Goal: Find specific page/section: Find specific page/section

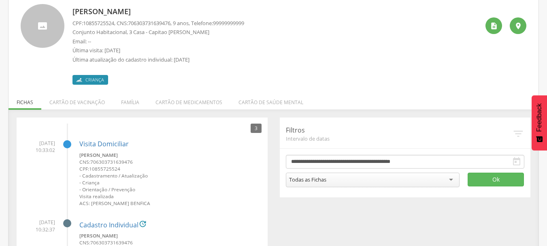
scroll to position [65, 0]
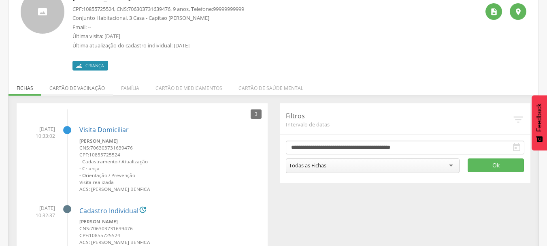
click at [81, 85] on li "Cartão de vacinação" at bounding box center [77, 85] width 72 height 19
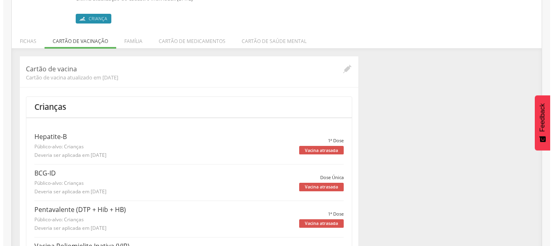
scroll to position [0, 0]
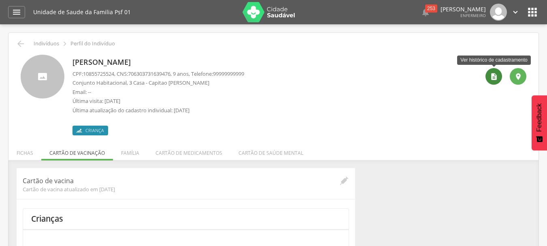
click at [493, 74] on icon "" at bounding box center [494, 76] width 8 height 8
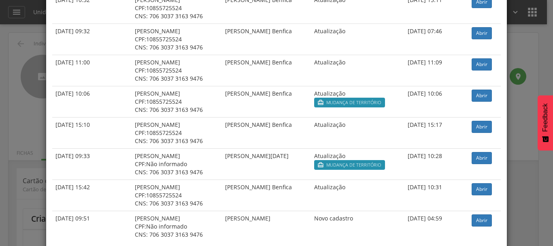
scroll to position [87, 0]
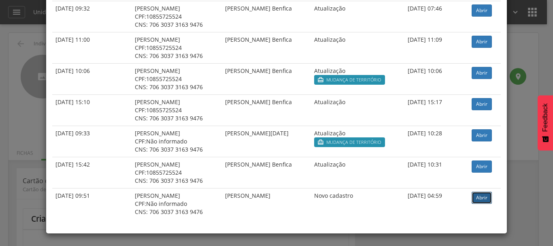
click at [475, 198] on link "Abrir" at bounding box center [481, 197] width 20 height 12
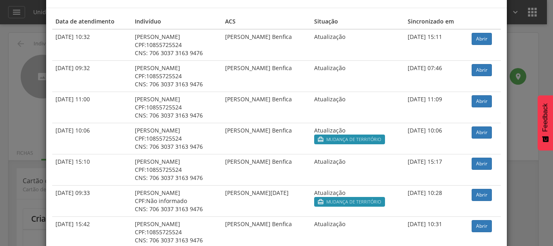
scroll to position [40, 0]
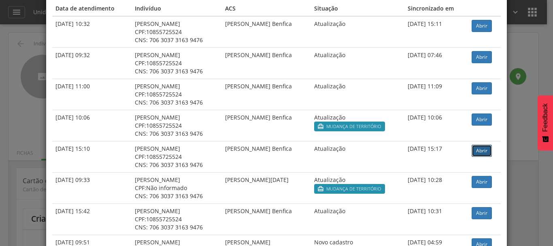
click at [477, 151] on link "Abrir" at bounding box center [481, 150] width 20 height 12
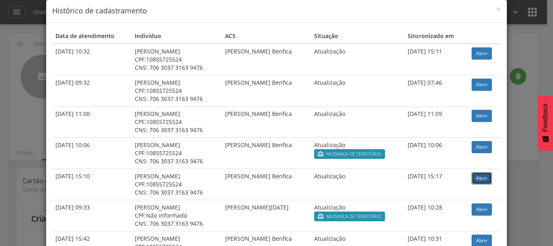
scroll to position [0, 0]
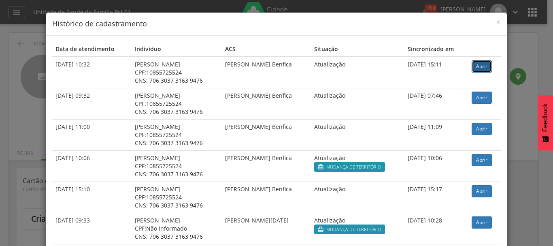
click at [486, 69] on link "Abrir" at bounding box center [481, 66] width 20 height 12
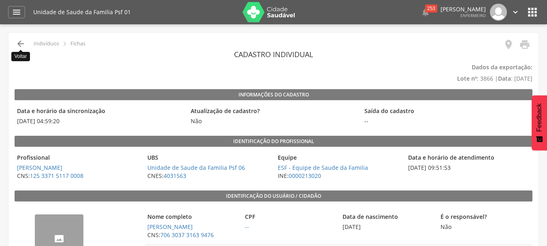
click at [17, 44] on icon "" at bounding box center [21, 44] width 10 height 10
click at [21, 44] on icon "" at bounding box center [21, 44] width 10 height 10
click at [21, 15] on icon "" at bounding box center [17, 12] width 10 height 10
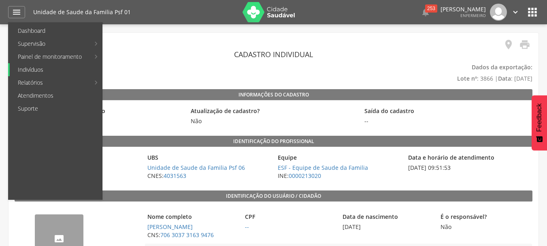
click at [39, 69] on link "Indivíduos" at bounding box center [56, 69] width 92 height 13
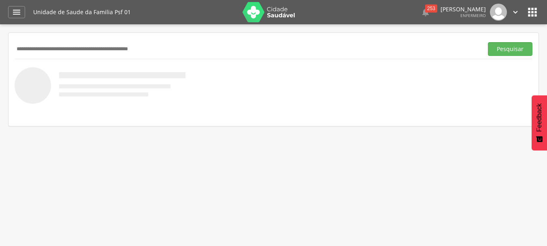
click at [135, 46] on input "text" at bounding box center [247, 49] width 465 height 14
type input "**********"
click at [488, 42] on button "Pesquisar" at bounding box center [510, 49] width 45 height 14
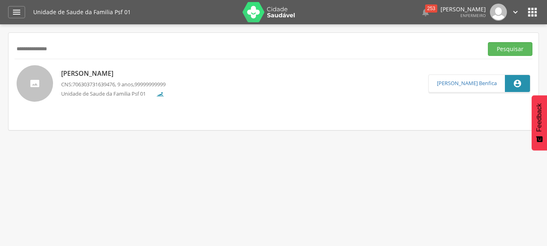
click at [97, 72] on p "[PERSON_NAME]" at bounding box center [113, 73] width 104 height 9
type input "**********"
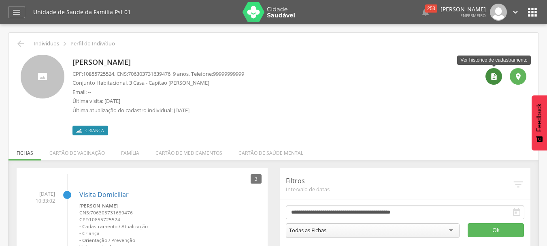
click at [497, 76] on icon "" at bounding box center [494, 76] width 8 height 8
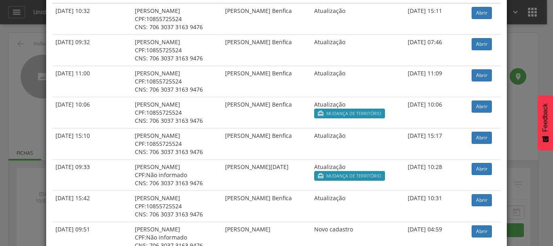
scroll to position [87, 0]
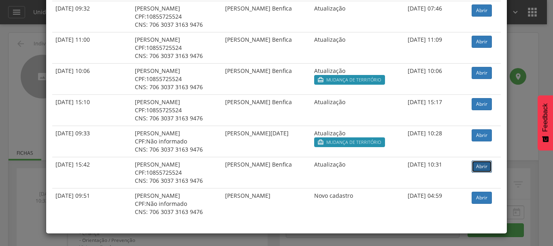
click at [485, 167] on link "Abrir" at bounding box center [481, 166] width 20 height 12
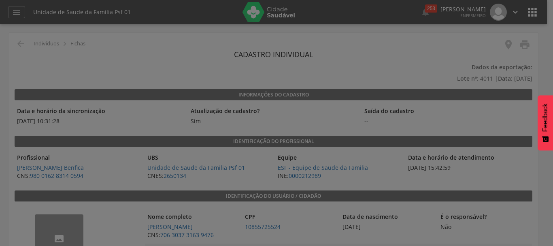
click at [416, 150] on div at bounding box center [276, 123] width 553 height 246
click at [483, 120] on div at bounding box center [276, 123] width 553 height 246
click at [279, 122] on div at bounding box center [276, 123] width 553 height 246
click at [482, 147] on div at bounding box center [276, 123] width 553 height 246
click at [407, 162] on div at bounding box center [276, 123] width 553 height 246
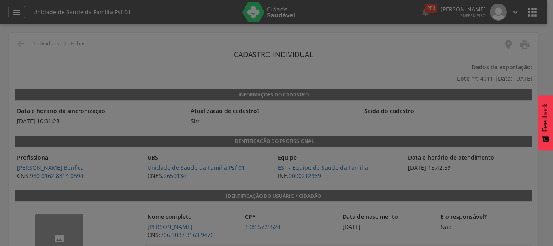
click at [407, 162] on div at bounding box center [276, 123] width 553 height 246
click at [408, 162] on div at bounding box center [276, 123] width 553 height 246
click at [545, 24] on div at bounding box center [276, 123] width 553 height 246
click at [429, 124] on div at bounding box center [276, 123] width 553 height 246
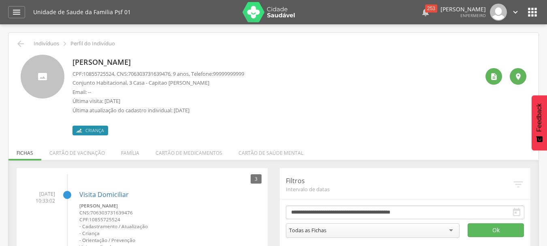
click at [425, 9] on div "253" at bounding box center [431, 8] width 12 height 8
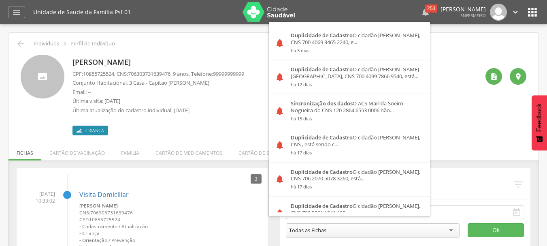
click at [420, 14] on icon "" at bounding box center [425, 12] width 10 height 10
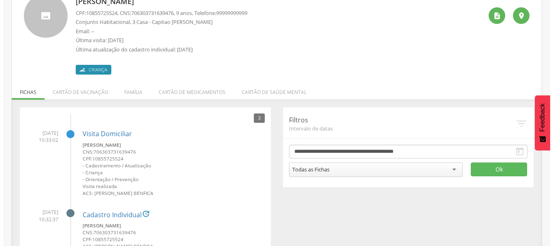
scroll to position [9, 0]
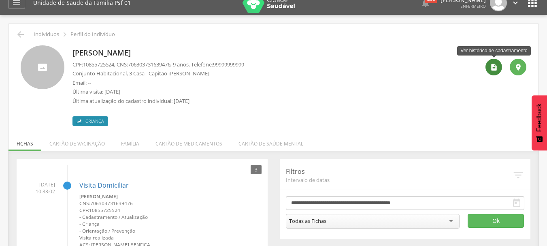
click at [492, 64] on icon "" at bounding box center [494, 67] width 8 height 8
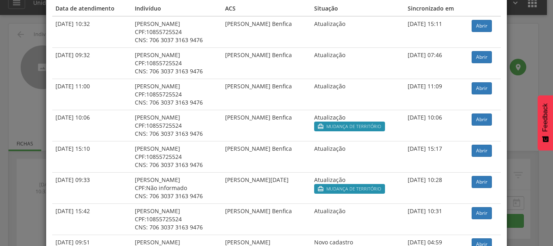
scroll to position [87, 0]
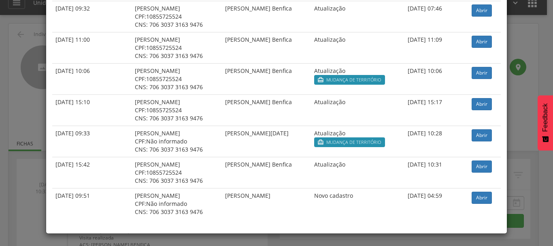
click at [172, 110] on span "10855725524" at bounding box center [164, 110] width 36 height 8
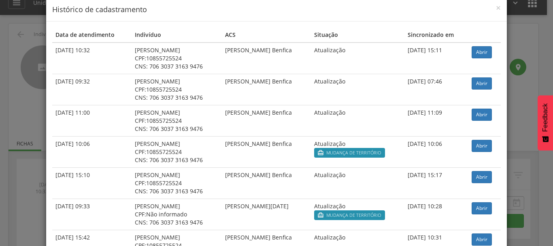
scroll to position [0, 0]
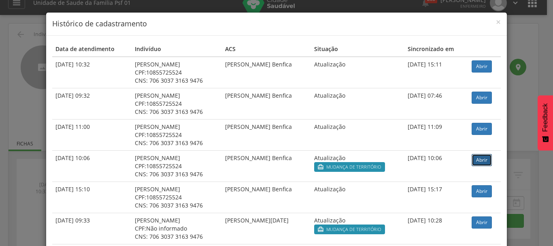
click at [475, 158] on link "Abrir" at bounding box center [481, 160] width 20 height 12
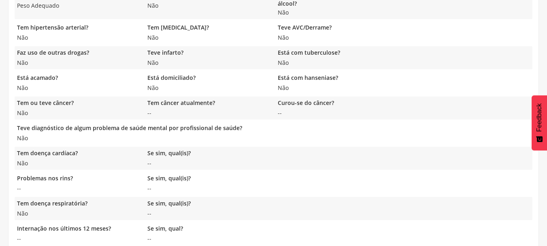
scroll to position [659, 0]
